Goal: Task Accomplishment & Management: Manage account settings

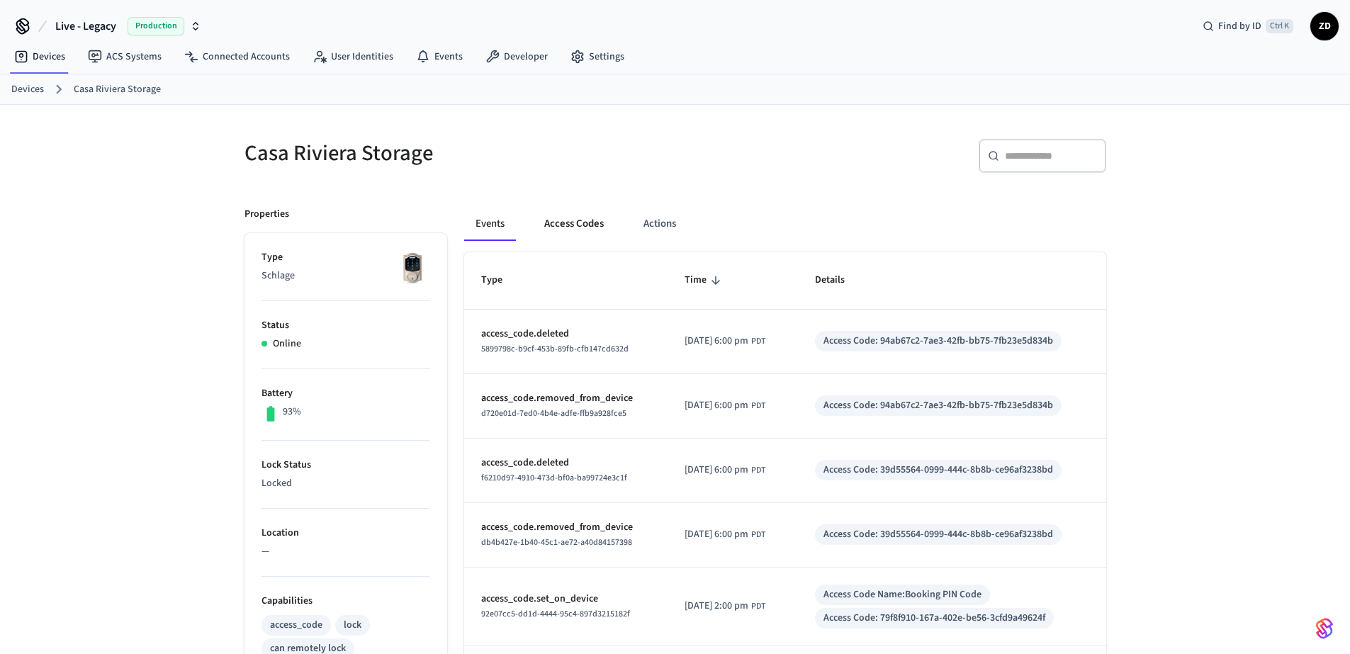
click at [584, 220] on button "Access Codes" at bounding box center [574, 224] width 82 height 34
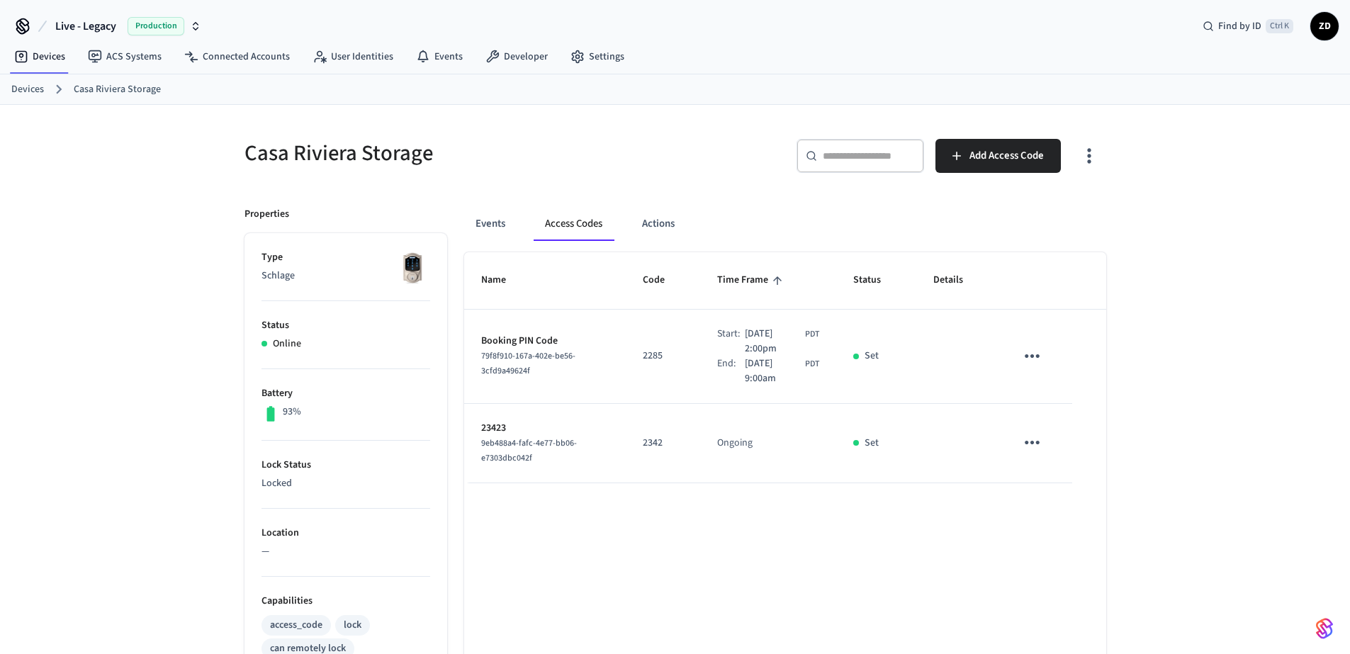
scroll to position [85, 0]
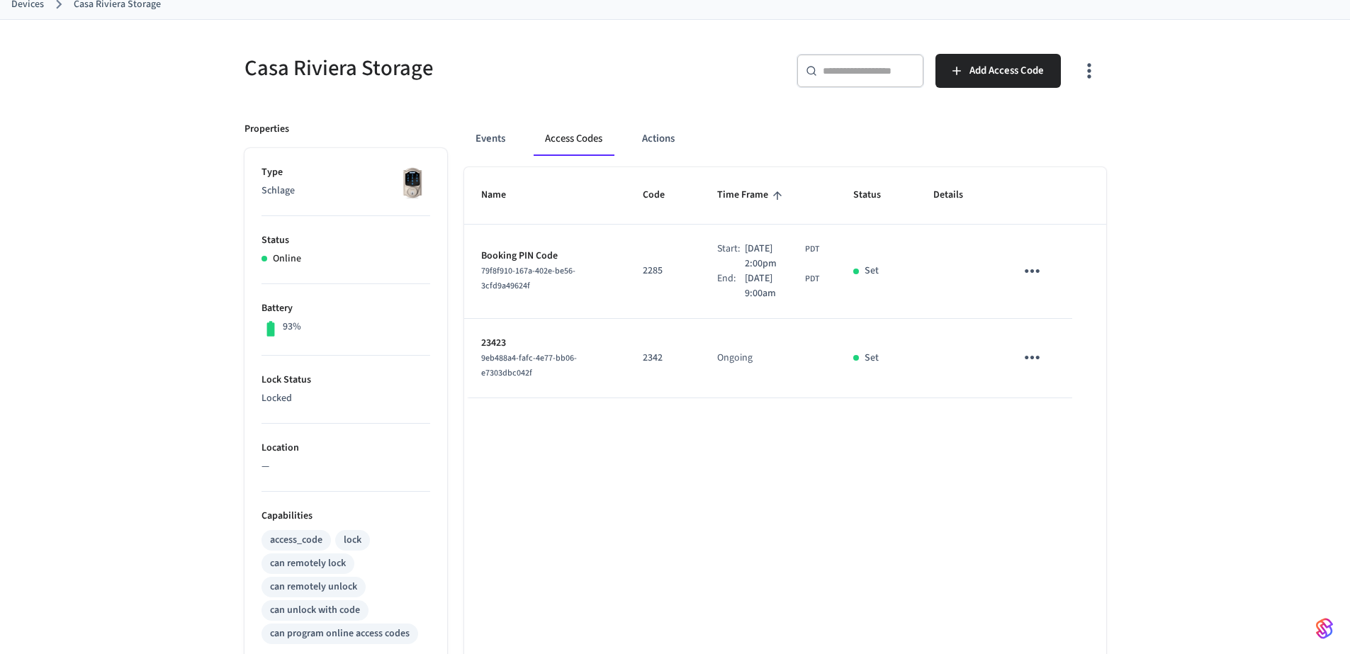
click at [586, 451] on div "Name Code Time Frame Status Details Booking PIN Code 79f8f910-167a-402e-be56-3c…" at bounding box center [785, 566] width 642 height 798
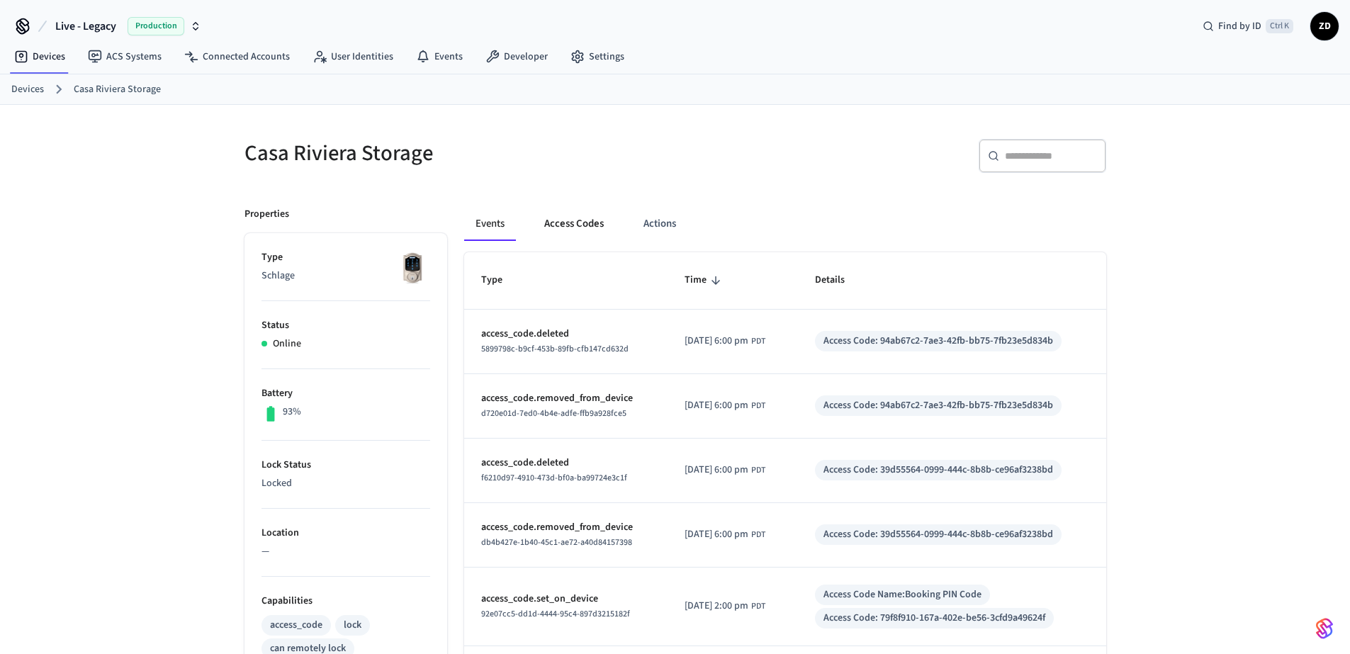
click at [580, 230] on button "Access Codes" at bounding box center [574, 224] width 82 height 34
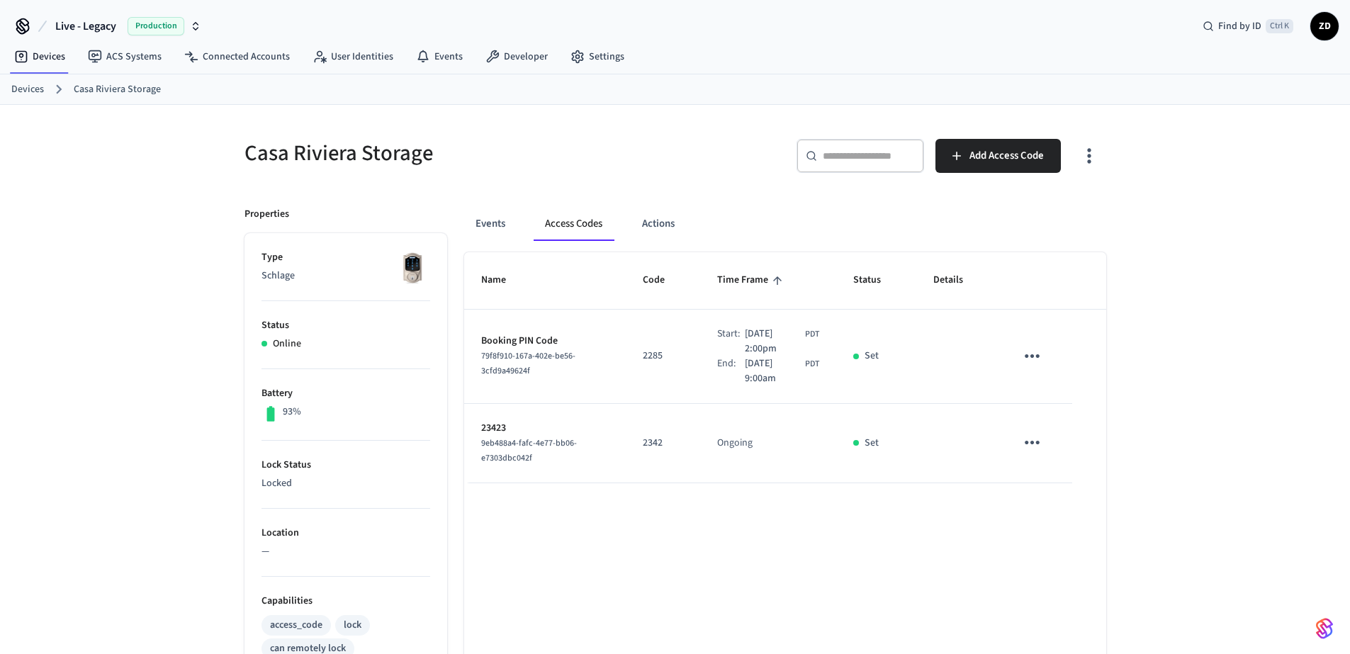
click at [857, 155] on input "text" at bounding box center [869, 156] width 92 height 14
type input "****"
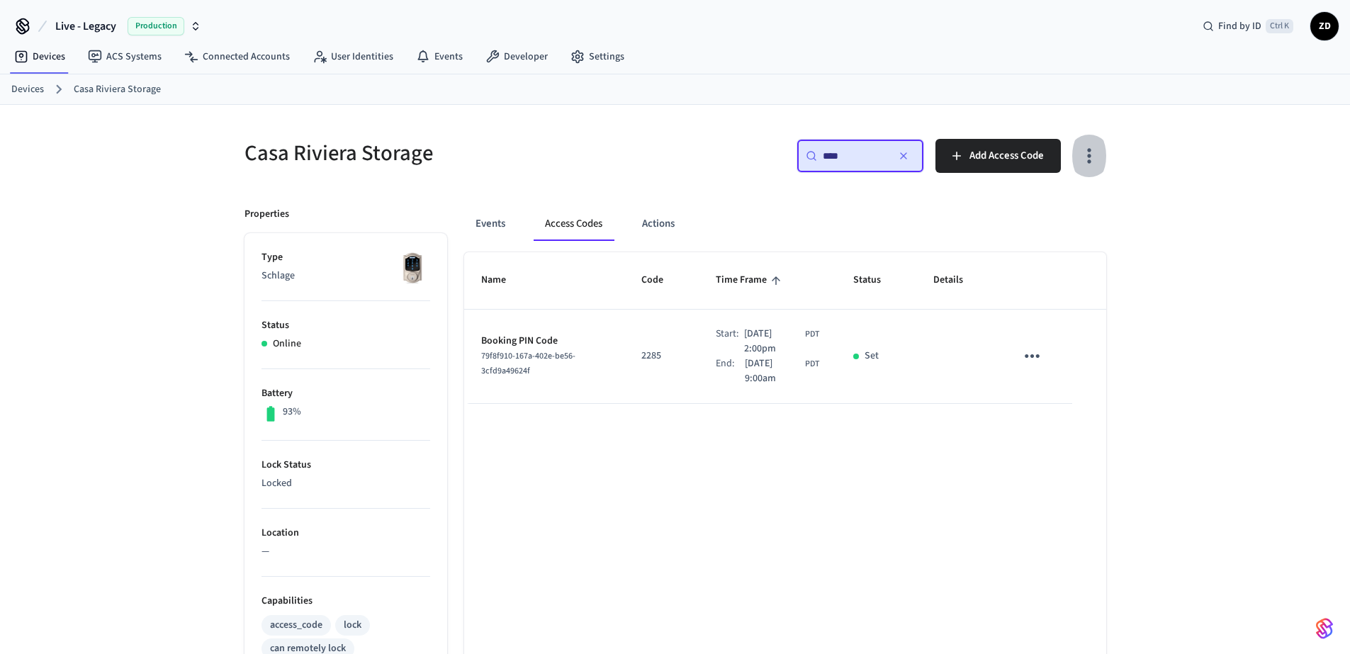
click at [1089, 149] on icon "button" at bounding box center [1089, 156] width 4 height 15
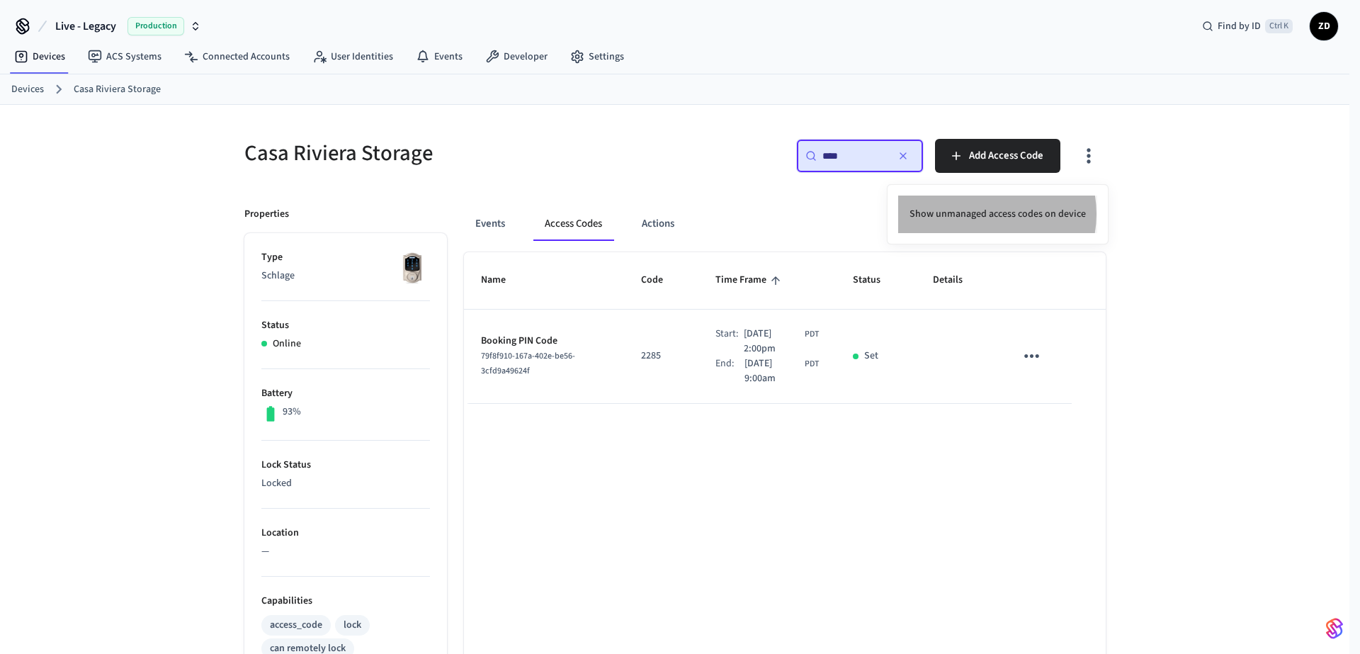
click at [983, 214] on li "Show unmanaged access codes on device" at bounding box center [997, 215] width 199 height 38
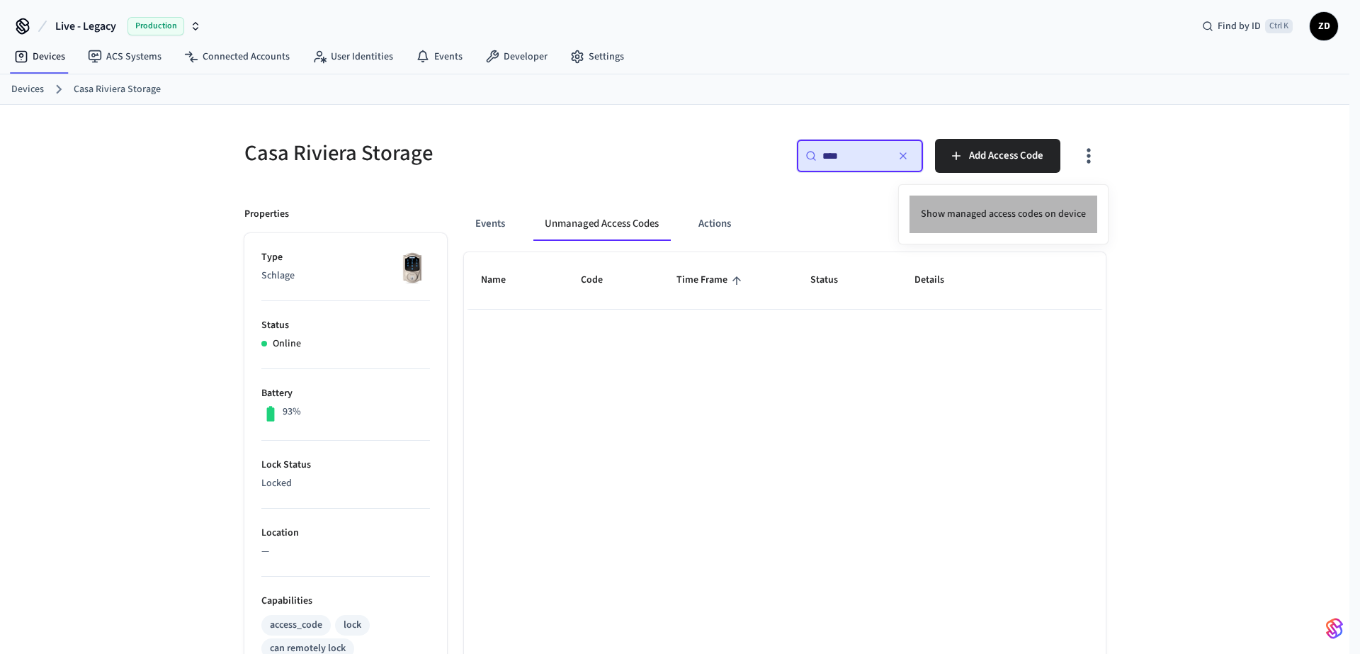
click at [1026, 215] on li "Show managed access codes on device" at bounding box center [1004, 215] width 188 height 38
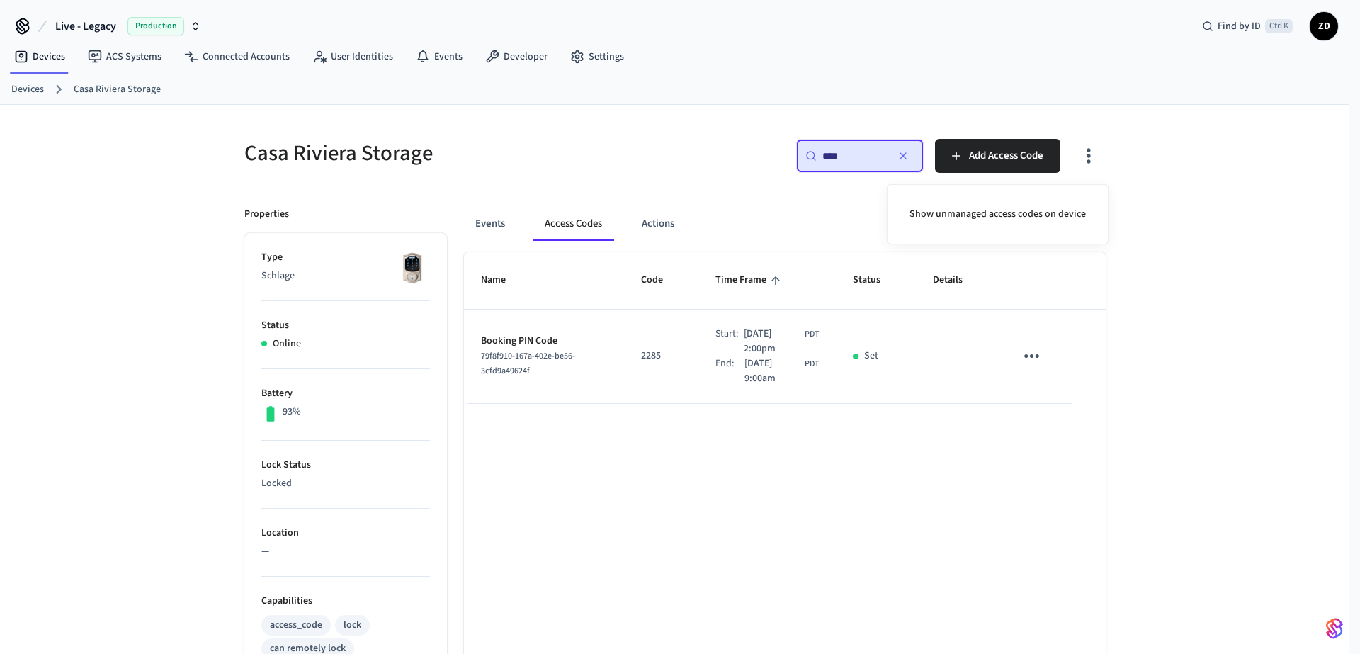
click at [1170, 212] on div at bounding box center [680, 327] width 1360 height 654
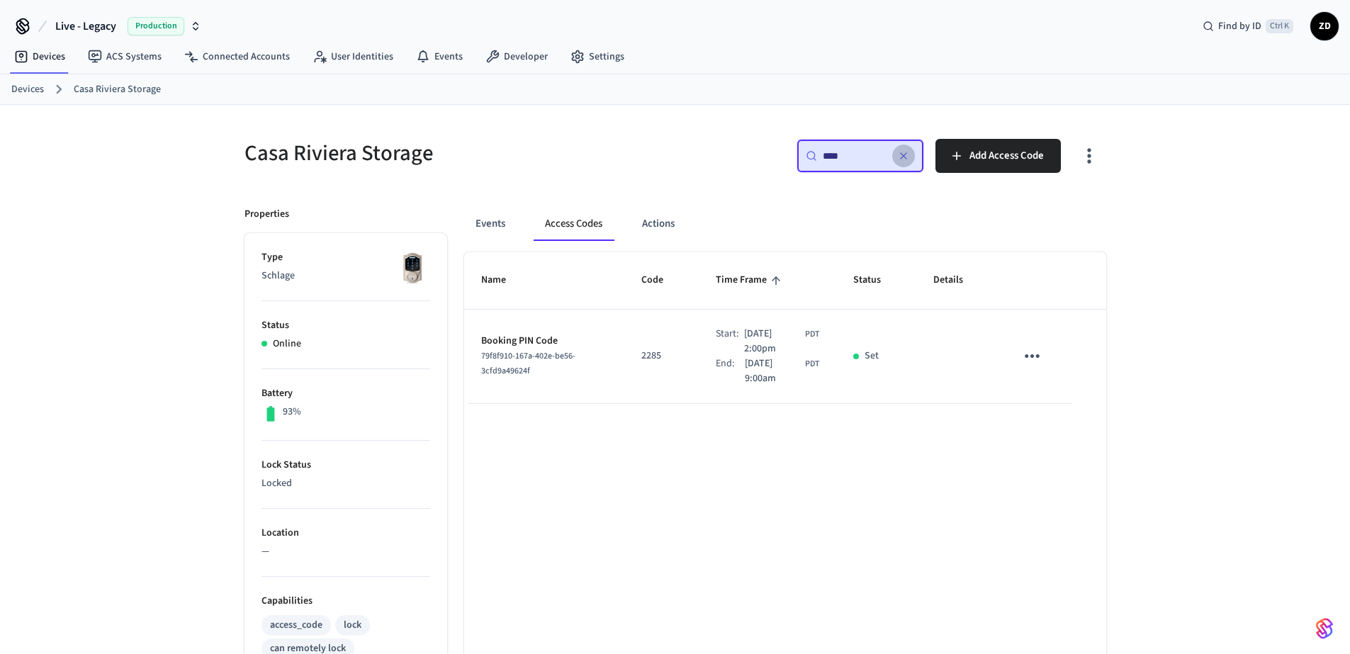
click at [905, 154] on icon "button" at bounding box center [903, 156] width 6 height 6
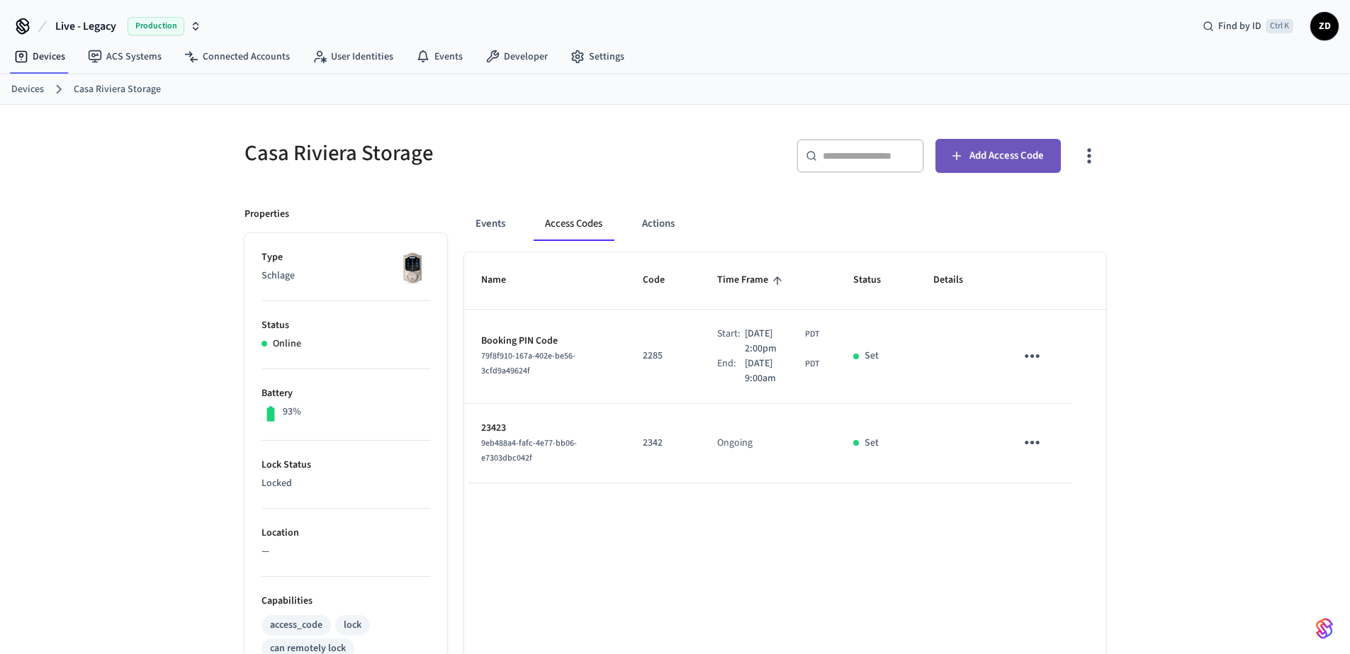
click at [1004, 162] on span "Add Access Code" at bounding box center [1006, 156] width 74 height 18
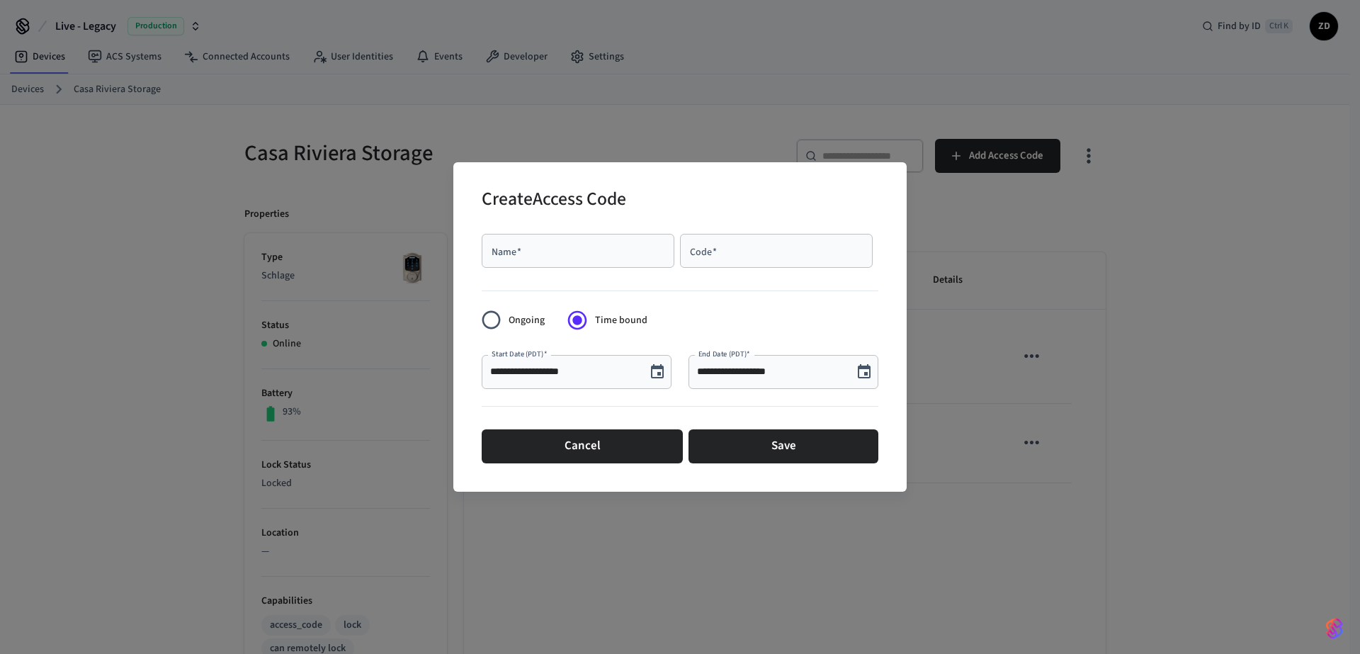
click at [730, 290] on div at bounding box center [680, 287] width 397 height 29
click at [611, 458] on button "Cancel" at bounding box center [582, 446] width 201 height 34
